Goal: Book appointment/travel/reservation

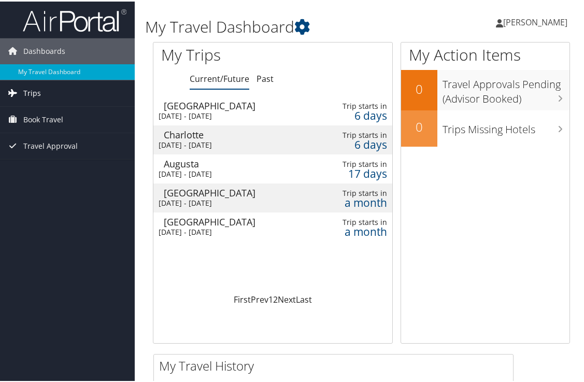
click at [35, 93] on span "Trips" at bounding box center [32, 92] width 18 height 26
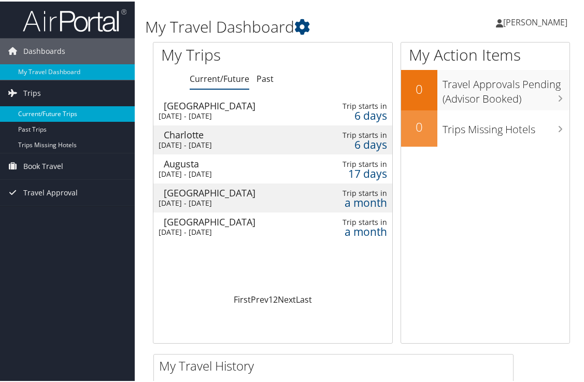
click at [63, 112] on link "Current/Future Trips" at bounding box center [67, 113] width 135 height 16
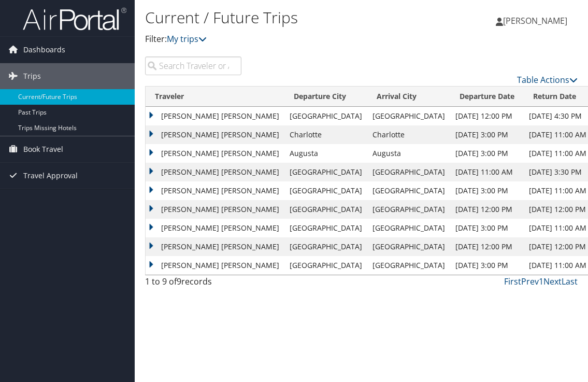
click at [152, 152] on td "[PERSON_NAME] [PERSON_NAME]" at bounding box center [215, 153] width 139 height 19
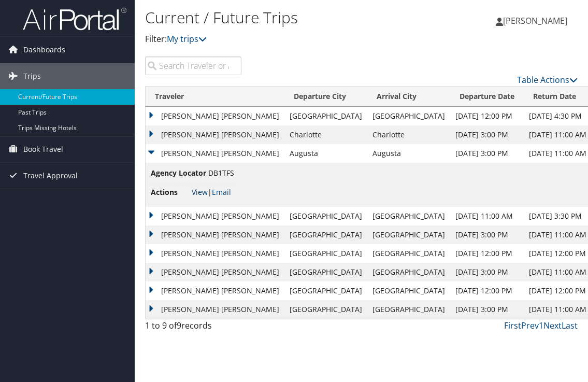
click at [200, 193] on link "View" at bounding box center [200, 192] width 16 height 10
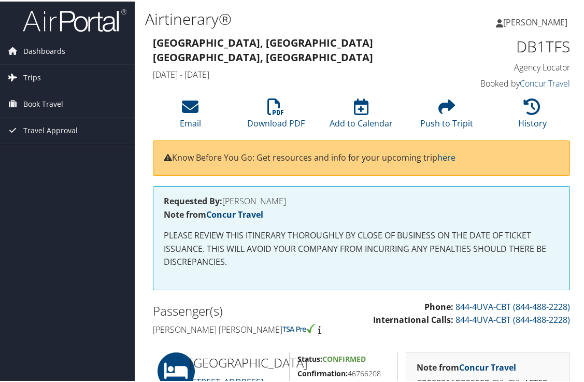
click at [35, 77] on span "Trips" at bounding box center [32, 76] width 18 height 26
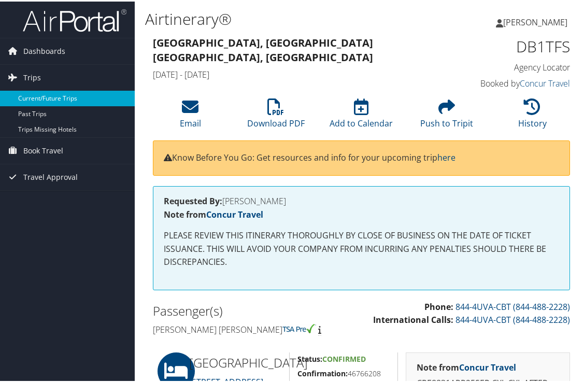
click at [55, 98] on link "Current/Future Trips" at bounding box center [67, 97] width 135 height 16
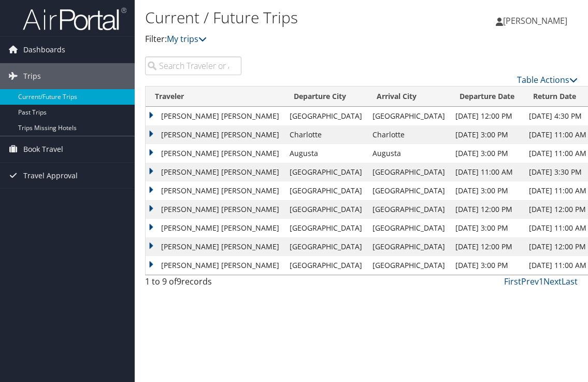
click at [152, 114] on td "[PERSON_NAME] [PERSON_NAME]" at bounding box center [215, 116] width 139 height 19
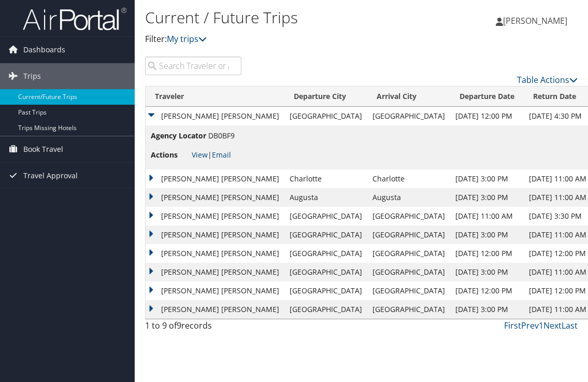
click at [151, 118] on td "STEVEN WILLIAM PITTS" at bounding box center [215, 116] width 139 height 19
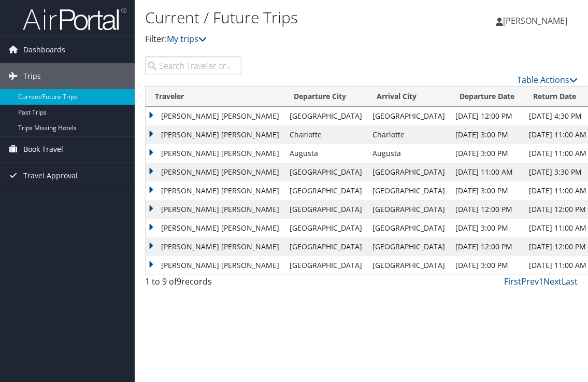
click at [53, 146] on span "Book Travel" at bounding box center [43, 149] width 40 height 26
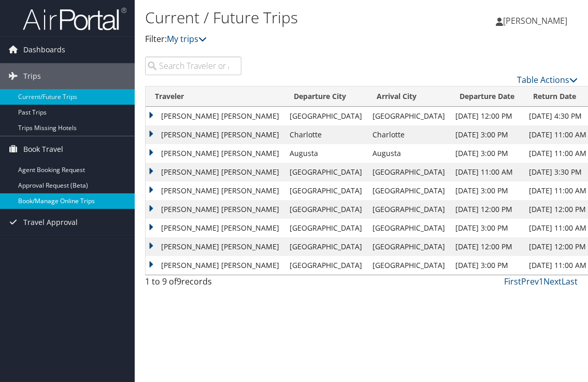
click at [77, 200] on link "Book/Manage Online Trips" at bounding box center [67, 201] width 135 height 16
